Goal: Information Seeking & Learning: Check status

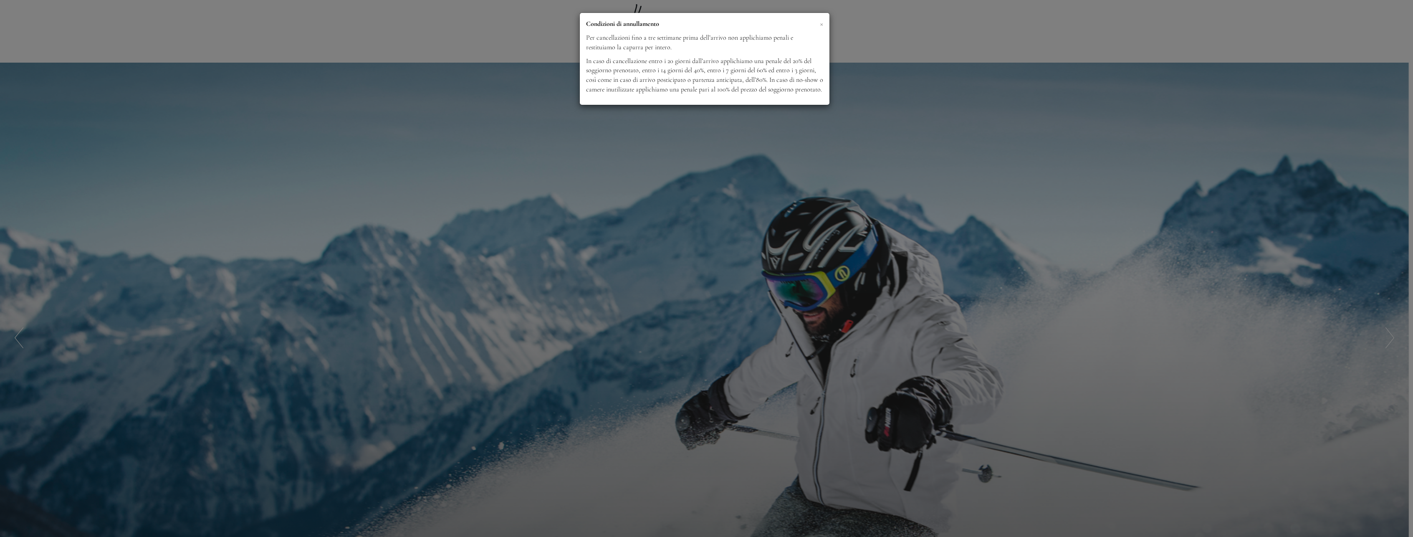
click at [823, 23] on span "×" at bounding box center [821, 23] width 3 height 10
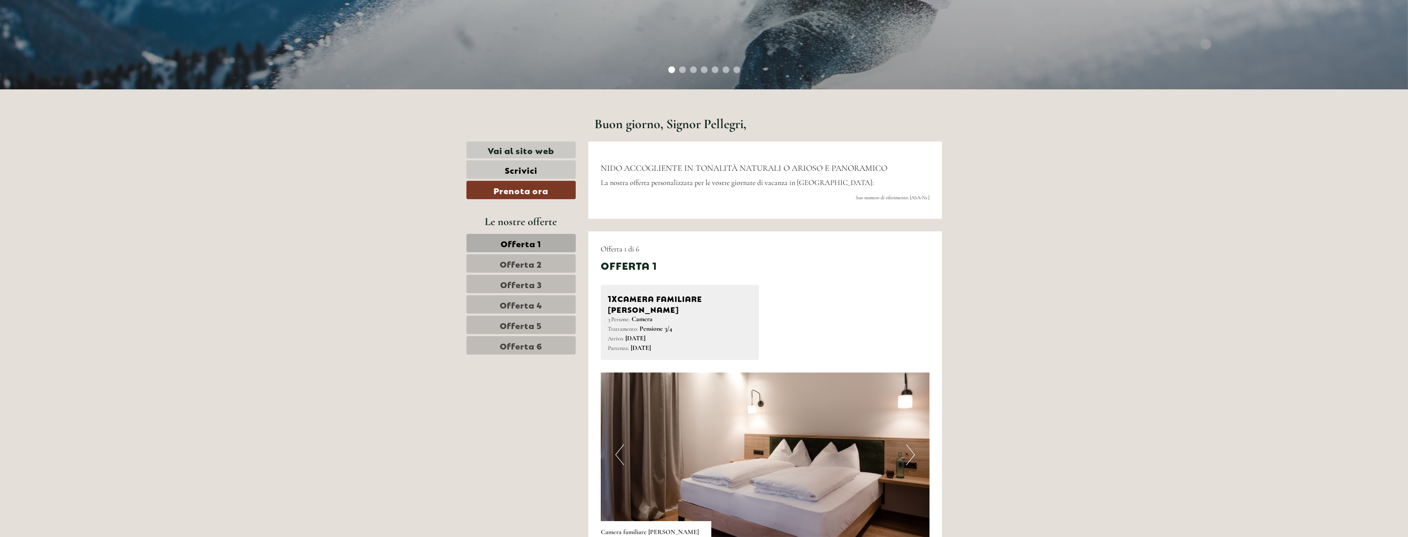
scroll to position [793, 0]
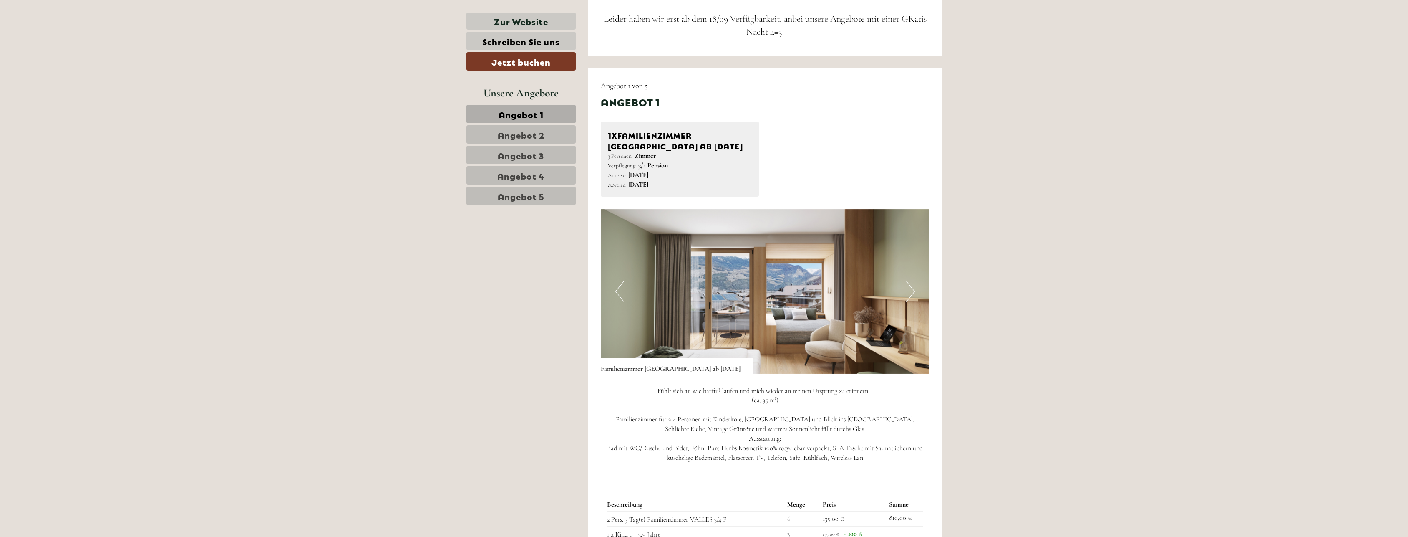
scroll to position [793, 0]
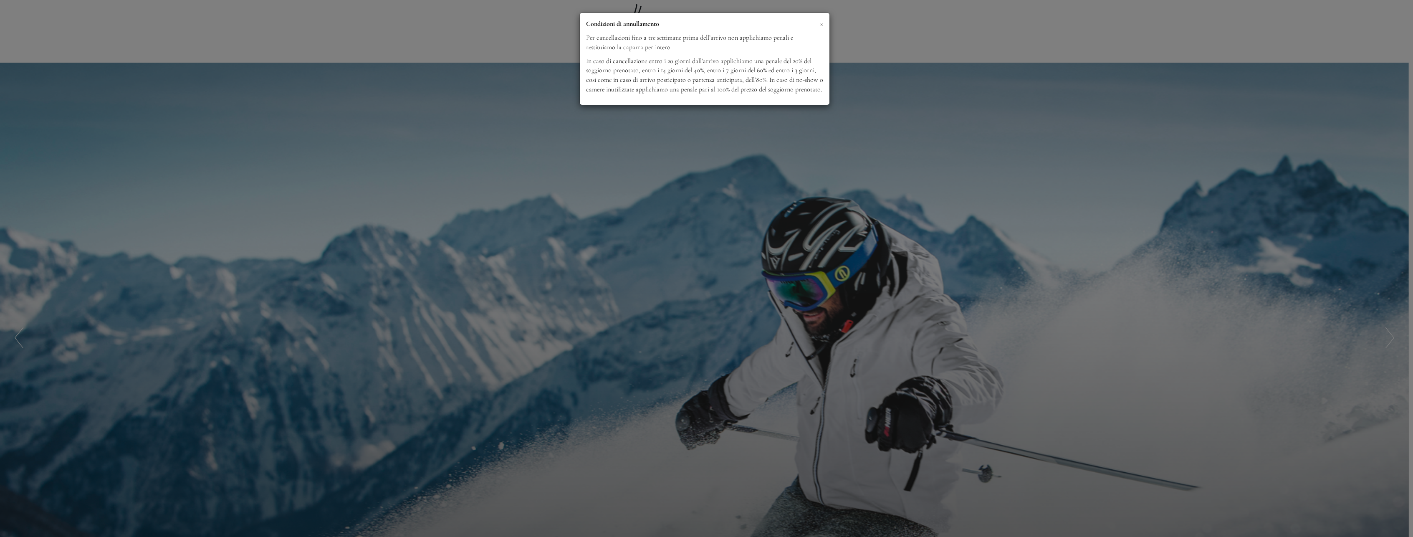
click at [821, 21] on span "×" at bounding box center [821, 23] width 3 height 10
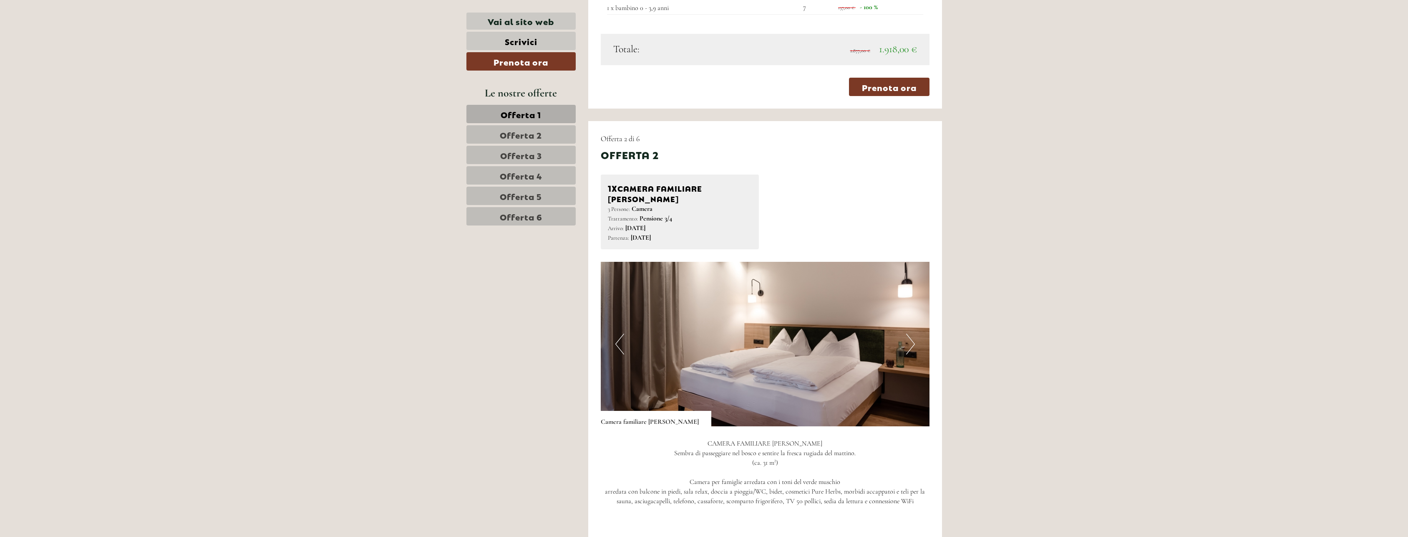
scroll to position [1294, 0]
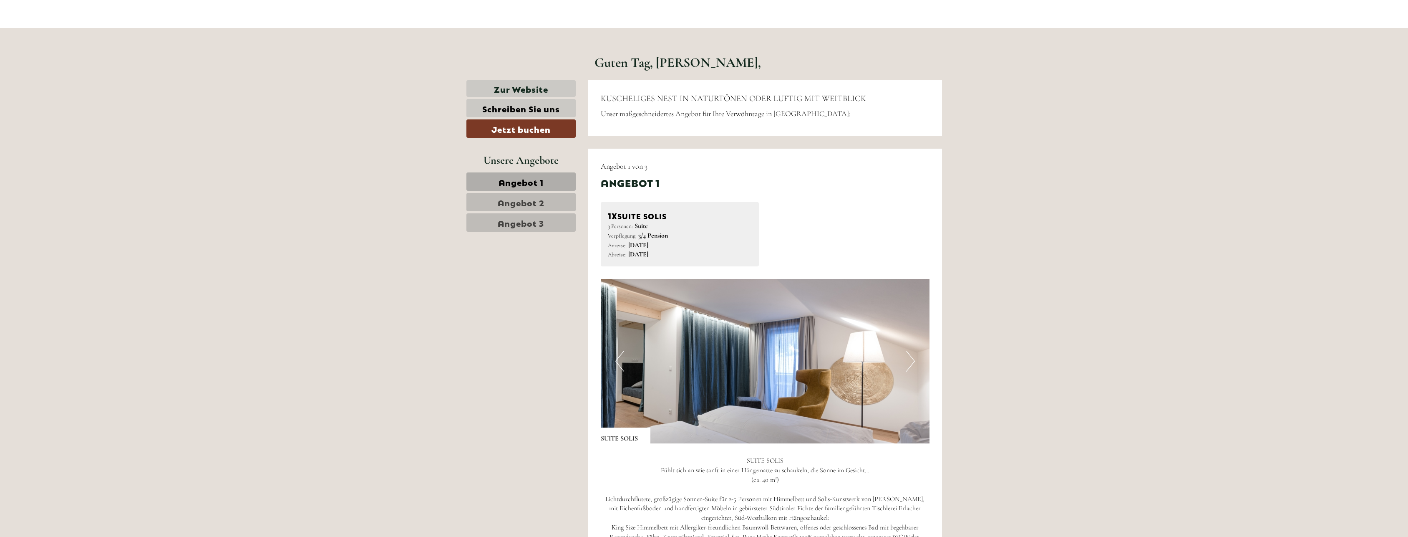
scroll to position [584, 0]
